Goal: Transaction & Acquisition: Purchase product/service

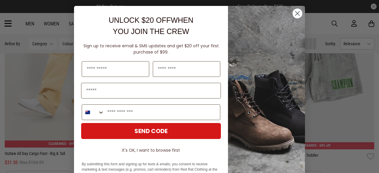
click at [294, 14] on circle "Close dialog" at bounding box center [298, 14] width 10 height 10
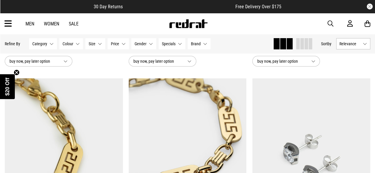
scroll to position [1072, 0]
click at [27, 24] on link "Men" at bounding box center [29, 24] width 9 height 6
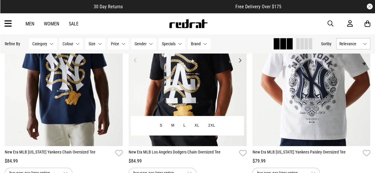
scroll to position [59, 0]
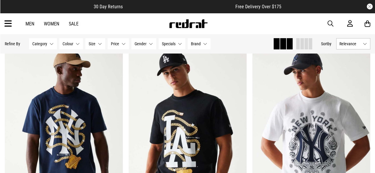
click at [30, 24] on link "Men" at bounding box center [29, 24] width 9 height 6
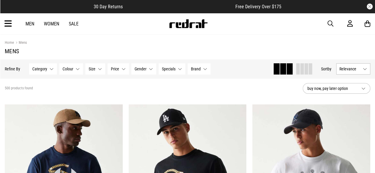
click at [48, 67] on button "Category None selected" at bounding box center [43, 68] width 28 height 11
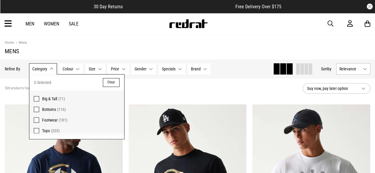
click at [48, 67] on button "Category None selected" at bounding box center [43, 68] width 28 height 11
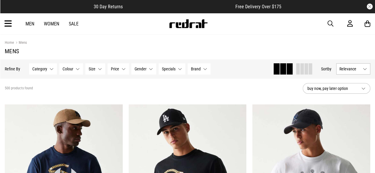
click at [48, 67] on button "Category None selected" at bounding box center [43, 68] width 28 height 11
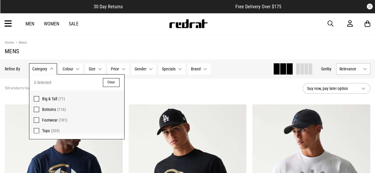
click at [46, 129] on span "Tops" at bounding box center [46, 131] width 8 height 5
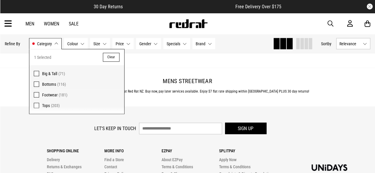
scroll to position [1689, 0]
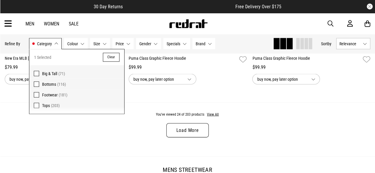
click at [201, 129] on link "Load More" at bounding box center [187, 131] width 42 height 14
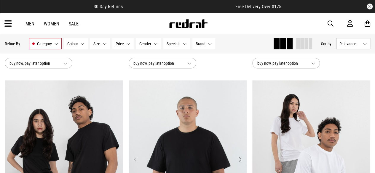
scroll to position [1718, 0]
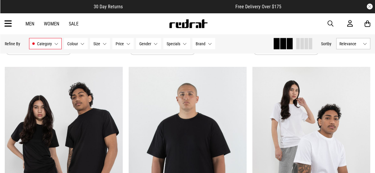
click at [178, 45] on span "Specials" at bounding box center [173, 43] width 14 height 5
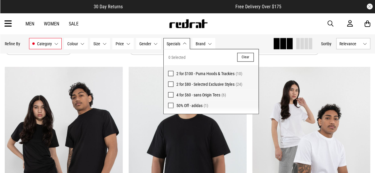
click at [169, 73] on span at bounding box center [170, 73] width 5 height 5
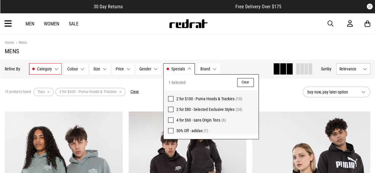
click at [133, 104] on section "10 products found Active Filters Tops 2 for $100 - Puma Hoods & Trackies Clear …" at bounding box center [187, 92] width 375 height 27
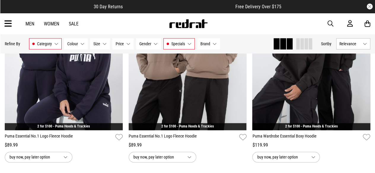
scroll to position [296, 0]
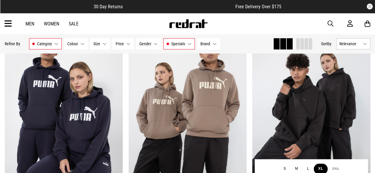
click at [319, 168] on button "XL" at bounding box center [320, 169] width 14 height 11
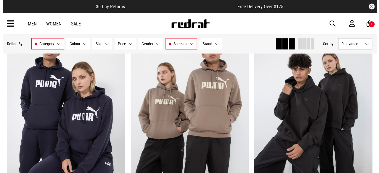
scroll to position [298, 0]
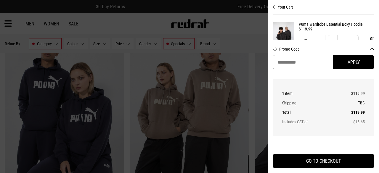
click at [238, 71] on div at bounding box center [189, 86] width 379 height 173
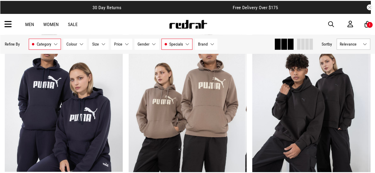
scroll to position [296, 0]
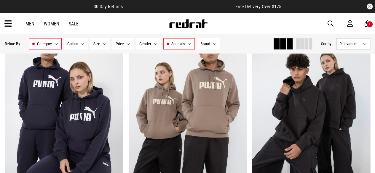
click at [374, 26] on div "Men Women Sale Sign in New Back Footwear Back Mens Back Womens Back Youth & Kid…" at bounding box center [187, 23] width 375 height 21
click at [366, 23] on div "1" at bounding box center [369, 24] width 7 height 7
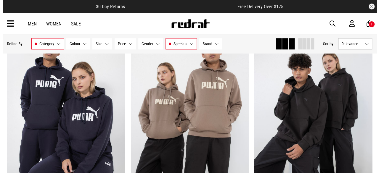
scroll to position [298, 0]
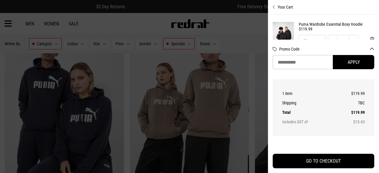
click at [121, 90] on div at bounding box center [189, 86] width 379 height 173
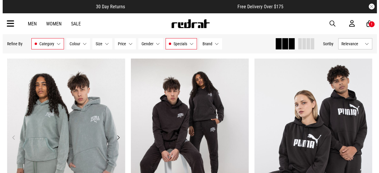
scroll to position [0, 0]
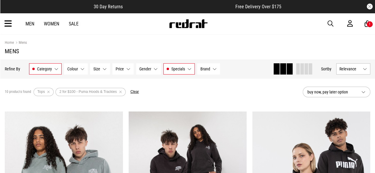
click at [366, 24] on div "1" at bounding box center [369, 24] width 7 height 7
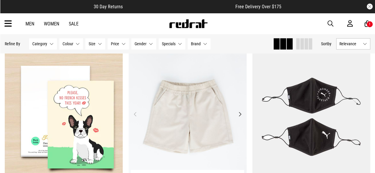
scroll to position [415, 0]
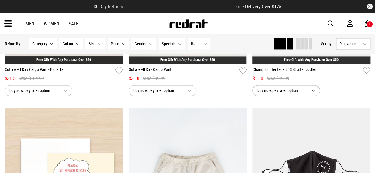
click at [330, 23] on span "button" at bounding box center [330, 23] width 6 height 7
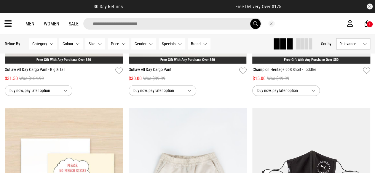
click at [185, 28] on input "search" at bounding box center [172, 24] width 178 height 12
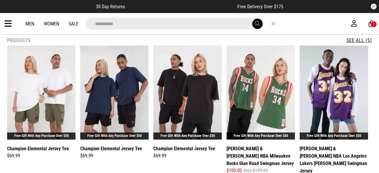
scroll to position [0, 0]
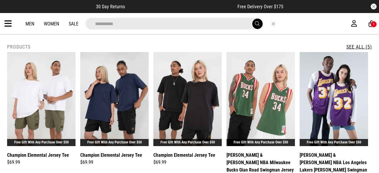
type input "**********"
click at [10, 24] on icon at bounding box center [7, 24] width 7 height 10
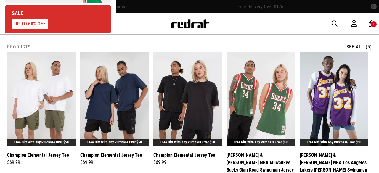
scroll to position [296, 0]
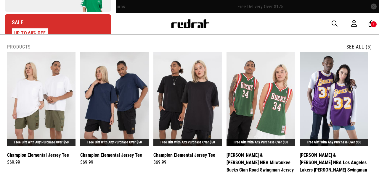
click at [82, 23] on link "Sale UP TO 60% OFF" at bounding box center [58, 28] width 106 height 28
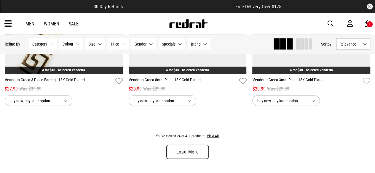
scroll to position [1659, 0]
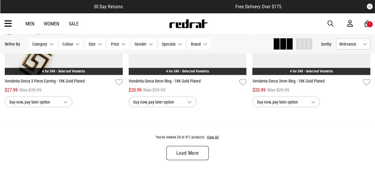
click at [201, 152] on link "Load More" at bounding box center [187, 153] width 42 height 14
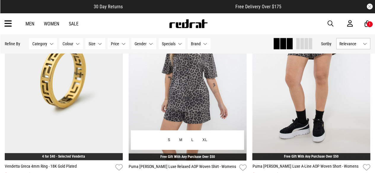
scroll to position [1837, 0]
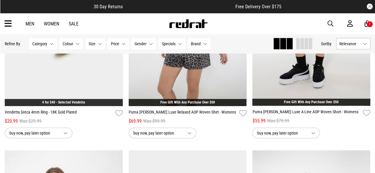
click at [29, 25] on link "Men" at bounding box center [29, 24] width 9 height 6
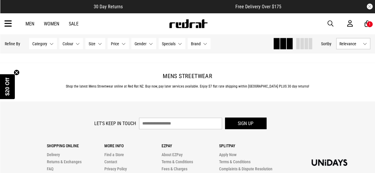
scroll to position [1718, 0]
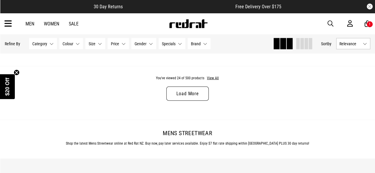
click at [195, 95] on link "Load More" at bounding box center [187, 94] width 42 height 14
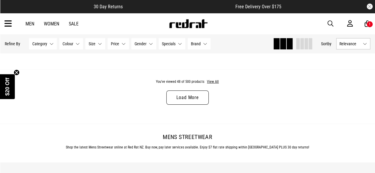
scroll to position [3407, 0]
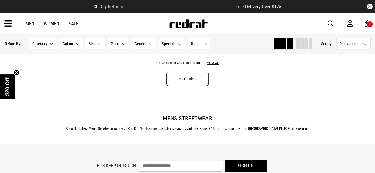
click at [192, 81] on link "Load More" at bounding box center [187, 79] width 42 height 14
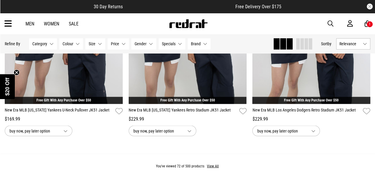
scroll to position [5006, 0]
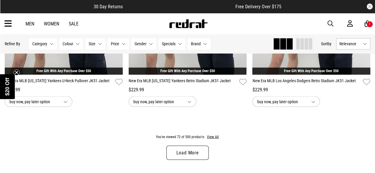
click at [183, 156] on link "Load More" at bounding box center [187, 153] width 42 height 14
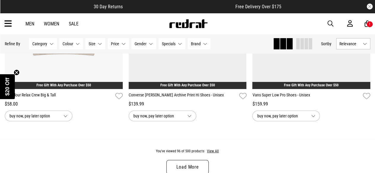
scroll to position [6725, 0]
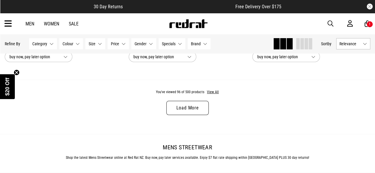
click at [189, 115] on link "Load More" at bounding box center [187, 108] width 42 height 14
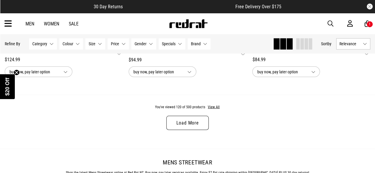
scroll to position [8413, 0]
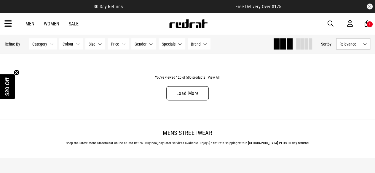
click at [194, 97] on link "Load More" at bounding box center [187, 93] width 42 height 14
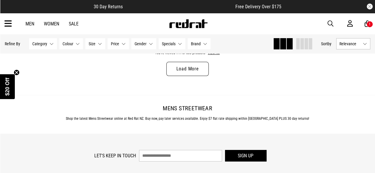
scroll to position [10102, 0]
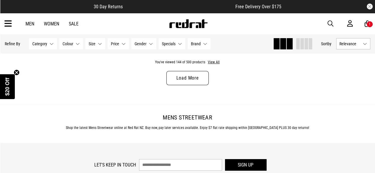
click at [193, 83] on link "Load More" at bounding box center [187, 78] width 42 height 14
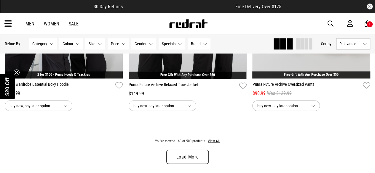
scroll to position [11731, 0]
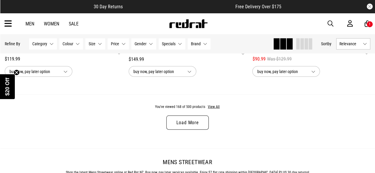
click at [179, 125] on link "Load More" at bounding box center [187, 123] width 42 height 14
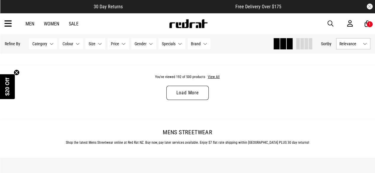
scroll to position [13390, 0]
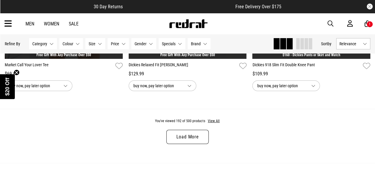
drag, startPoint x: 181, startPoint y: 144, endPoint x: 178, endPoint y: 141, distance: 3.6
click at [181, 144] on link "Load More" at bounding box center [187, 137] width 42 height 14
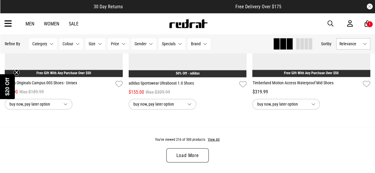
scroll to position [15079, 0]
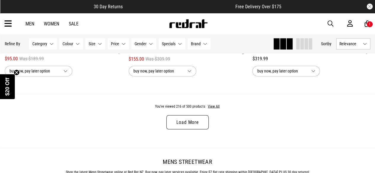
click at [171, 129] on link "Load More" at bounding box center [187, 122] width 42 height 14
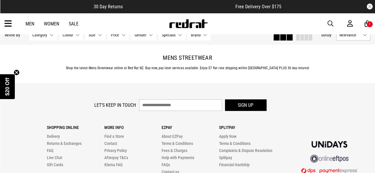
scroll to position [16797, 0]
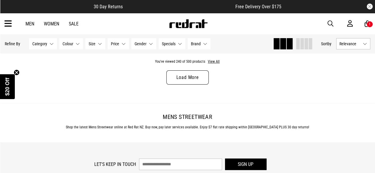
click at [195, 83] on link "Load More" at bounding box center [187, 78] width 42 height 14
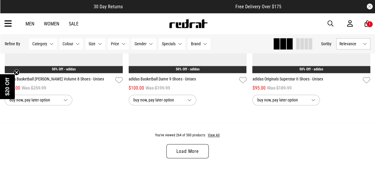
scroll to position [18485, 0]
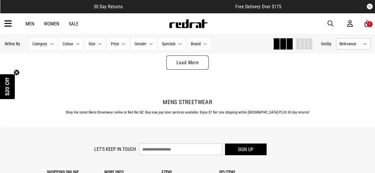
click at [192, 70] on link "Load More" at bounding box center [187, 62] width 42 height 14
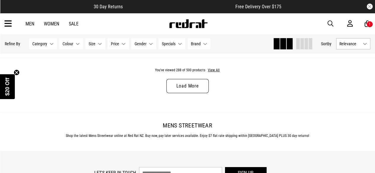
scroll to position [20144, 0]
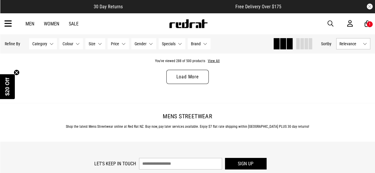
click at [188, 84] on link "Load More" at bounding box center [187, 77] width 42 height 14
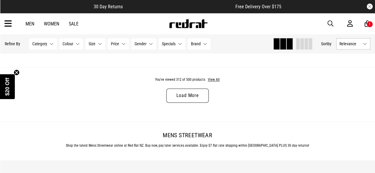
scroll to position [21833, 0]
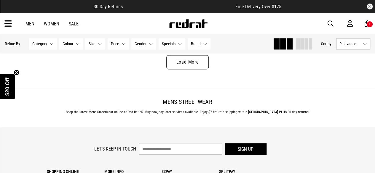
click at [190, 69] on link "Load More" at bounding box center [187, 62] width 42 height 14
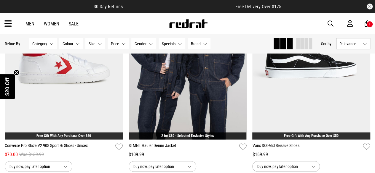
scroll to position [22100, 0]
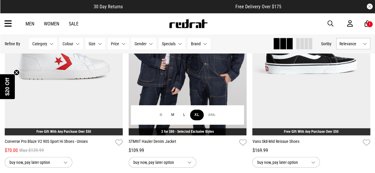
click at [196, 121] on button "XL" at bounding box center [197, 115] width 14 height 11
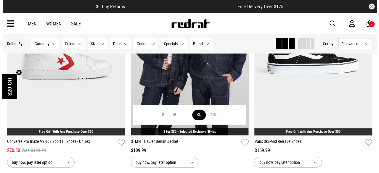
scroll to position [22303, 0]
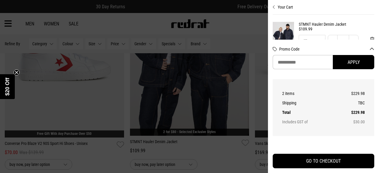
click at [258, 19] on div at bounding box center [189, 86] width 379 height 173
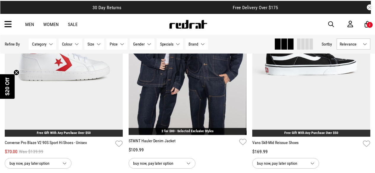
scroll to position [22100, 0]
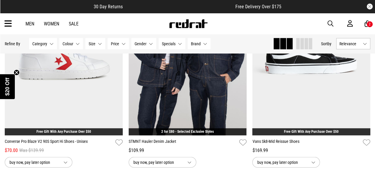
click at [368, 24] on div "2" at bounding box center [369, 24] width 7 height 7
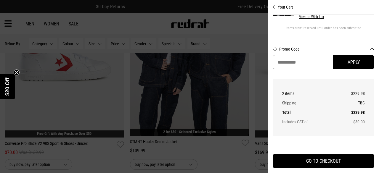
scroll to position [66, 0]
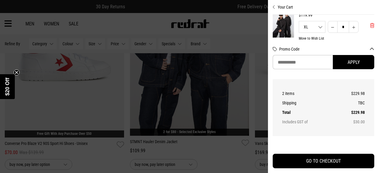
click at [370, 28] on span "'Remove from cart" at bounding box center [372, 26] width 4 height 6
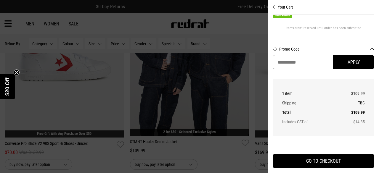
scroll to position [0, 0]
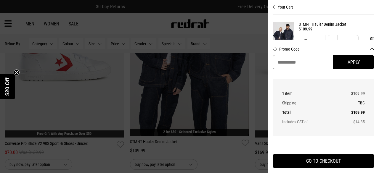
click at [302, 66] on input "Promo Code" at bounding box center [303, 62] width 60 height 14
paste input "**********"
click at [300, 64] on input "**********" at bounding box center [303, 62] width 60 height 14
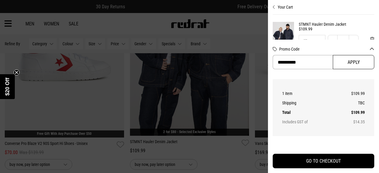
type input "**********"
click at [346, 64] on button "Apply" at bounding box center [353, 62] width 41 height 14
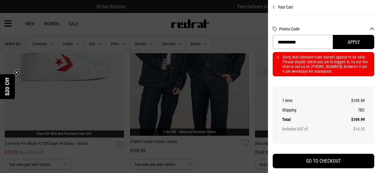
drag, startPoint x: 313, startPoint y: 44, endPoint x: 254, endPoint y: 46, distance: 59.3
click at [254, 13] on div "**********" at bounding box center [189, 13] width 379 height 0
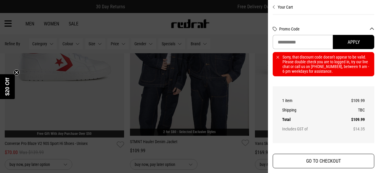
click at [306, 159] on button "GO TO CHECKOUT" at bounding box center [324, 161] width 102 height 15
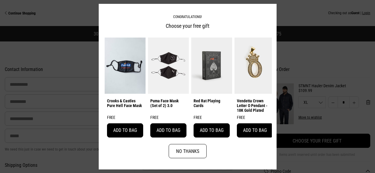
select select "**********"
click at [213, 131] on button "Add to bag" at bounding box center [211, 131] width 36 height 14
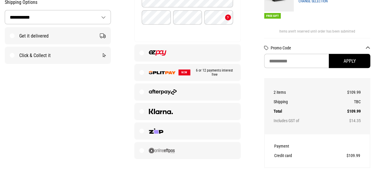
scroll to position [161, 0]
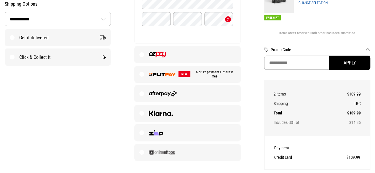
click at [289, 61] on input "Promo Code" at bounding box center [317, 63] width 106 height 14
paste input "**********"
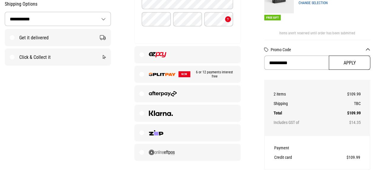
type input "**********"
click at [346, 65] on button "Apply" at bounding box center [349, 63] width 41 height 14
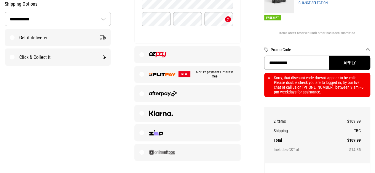
drag, startPoint x: 296, startPoint y: 67, endPoint x: 246, endPoint y: 60, distance: 50.3
click at [246, 60] on div "**********" at bounding box center [187, 76] width 389 height 381
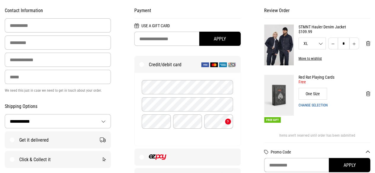
scroll to position [59, 0]
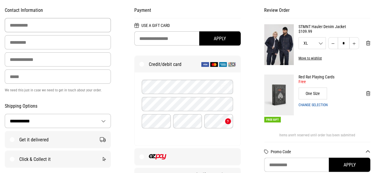
click at [34, 28] on input "First Name" at bounding box center [58, 25] width 106 height 14
type input "*****"
type input "******"
type input "**********"
click at [31, 80] on input "Phone" at bounding box center [58, 77] width 106 height 14
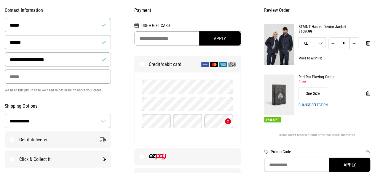
type input "**********"
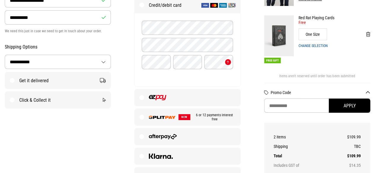
click at [12, 100] on label "Click & Collect it" at bounding box center [57, 100] width 105 height 17
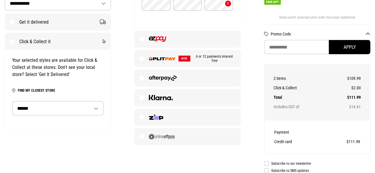
scroll to position [178, 0]
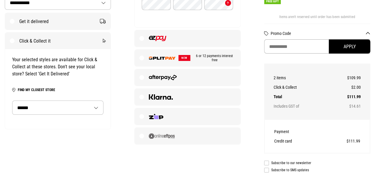
click at [277, 49] on input "Promo Code" at bounding box center [317, 46] width 106 height 14
paste input "**********"
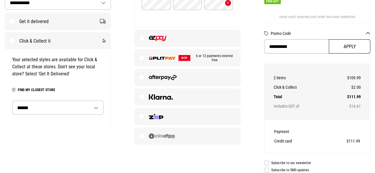
type input "**********"
click at [340, 49] on button "Apply" at bounding box center [349, 46] width 41 height 14
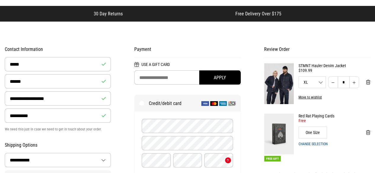
scroll to position [0, 0]
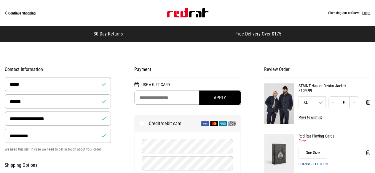
click at [366, 14] on button "Login" at bounding box center [366, 13] width 8 height 4
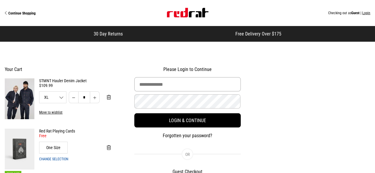
click at [185, 84] on input "Email Address" at bounding box center [187, 84] width 106 height 14
type input "**********"
click at [174, 137] on button "Forgotten your password?" at bounding box center [187, 135] width 106 height 7
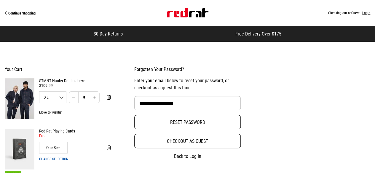
click at [173, 125] on button "Reset password" at bounding box center [187, 122] width 106 height 14
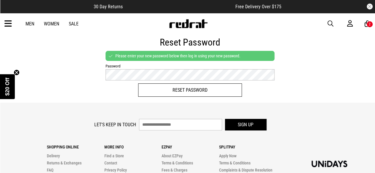
click at [162, 87] on button "Reset Password" at bounding box center [190, 90] width 104 height 13
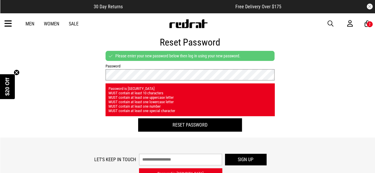
click at [81, 79] on div "Reset Password Please enter your new password below then log in using your new …" at bounding box center [188, 86] width 338 height 104
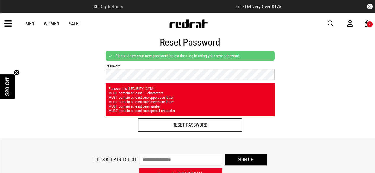
click at [194, 129] on button "Reset Password" at bounding box center [190, 124] width 104 height 13
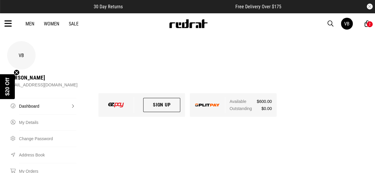
click at [366, 25] on icon at bounding box center [367, 23] width 6 height 7
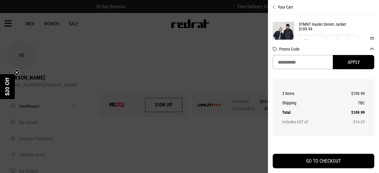
click at [296, 63] on input "Promo Code" at bounding box center [303, 62] width 60 height 14
paste input "**********"
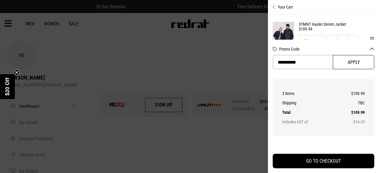
type input "**********"
click at [346, 61] on button "Apply" at bounding box center [353, 62] width 41 height 14
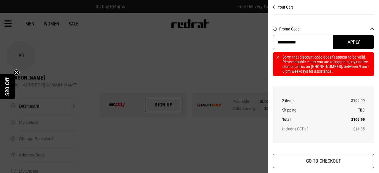
click at [298, 158] on button "GO TO CHECKOUT" at bounding box center [324, 161] width 102 height 15
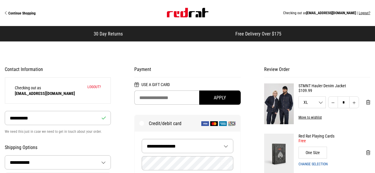
select select "**********"
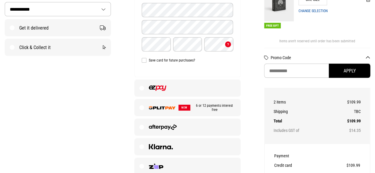
scroll to position [118, 0]
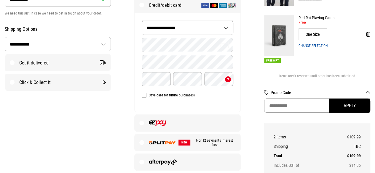
click at [281, 108] on input "Promo Code" at bounding box center [317, 106] width 106 height 14
paste input "**********"
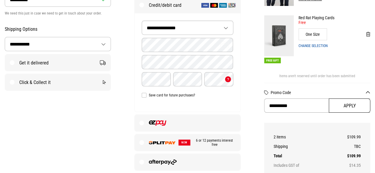
type input "**********"
click at [348, 109] on button "Apply" at bounding box center [349, 106] width 41 height 14
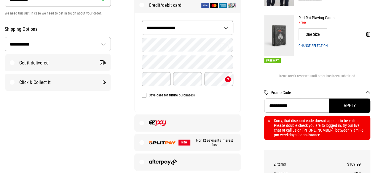
click at [144, 142] on label "NEW 6 or 12 payments interest free" at bounding box center [186, 142] width 105 height 17
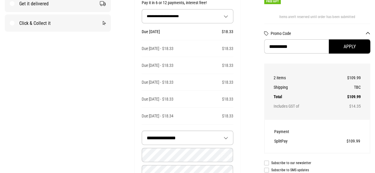
scroll to position [207, 0]
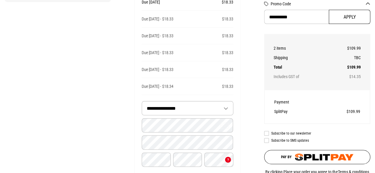
click at [348, 18] on button "Apply" at bounding box center [349, 17] width 41 height 14
